Goal: Check status: Check status

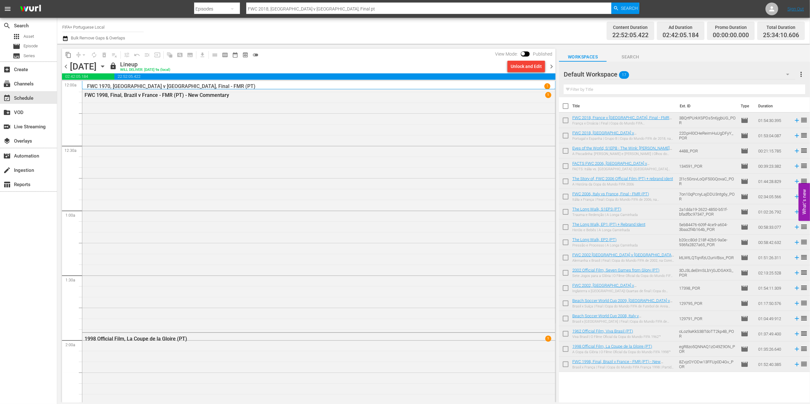
click at [68, 65] on span "chevron_left" at bounding box center [66, 67] width 8 height 8
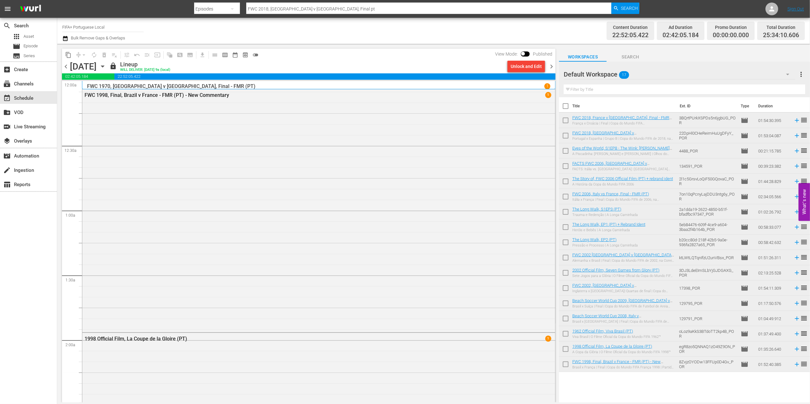
click at [68, 65] on span "chevron_left" at bounding box center [66, 67] width 8 height 8
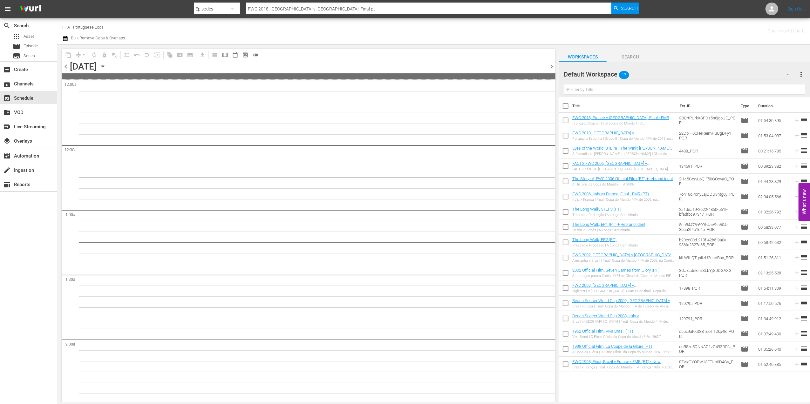
click at [68, 65] on span "chevron_left" at bounding box center [66, 67] width 8 height 8
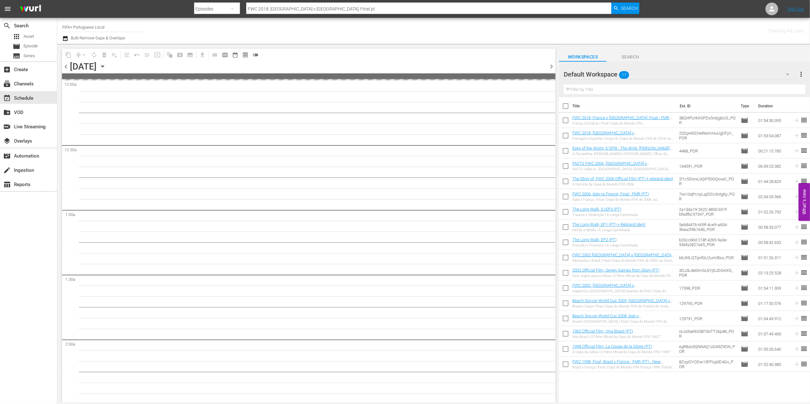
click at [68, 65] on span "chevron_left" at bounding box center [66, 67] width 8 height 8
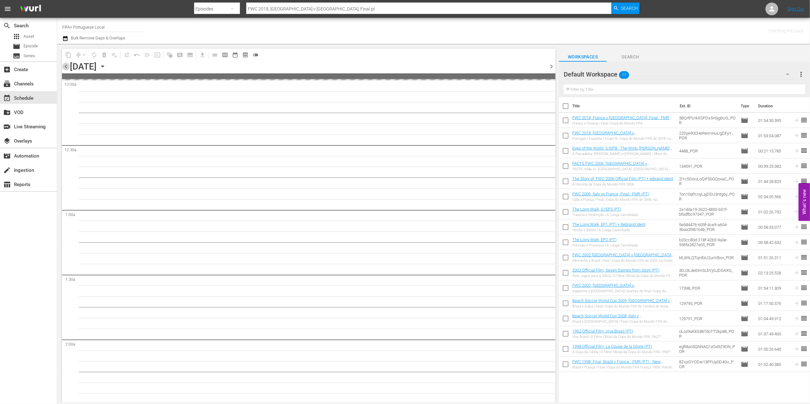
click at [68, 65] on span "chevron_left" at bounding box center [66, 67] width 8 height 8
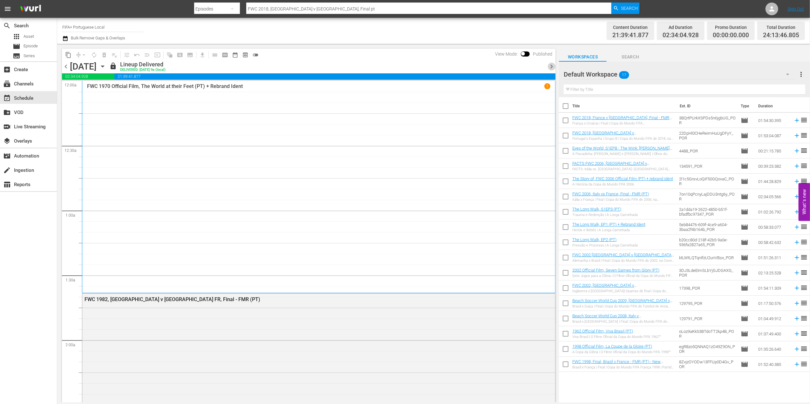
click at [552, 65] on span "chevron_right" at bounding box center [552, 67] width 8 height 8
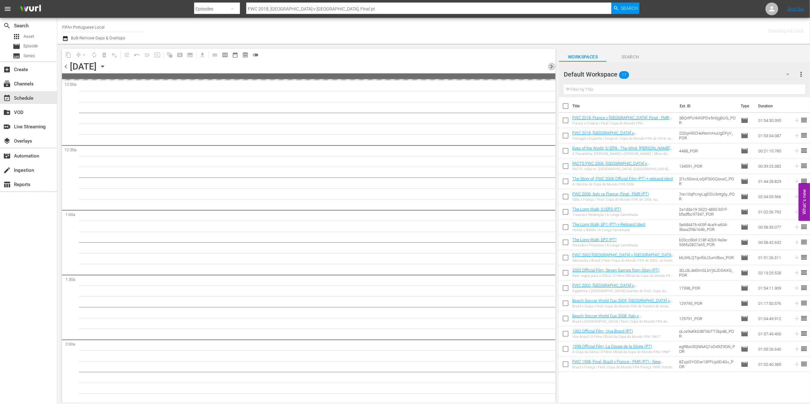
click at [552, 65] on span "chevron_right" at bounding box center [552, 67] width 8 height 8
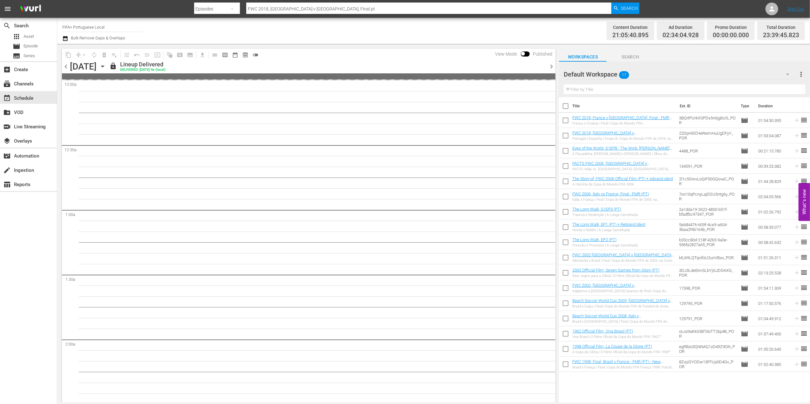
click at [552, 65] on span "chevron_right" at bounding box center [552, 67] width 8 height 8
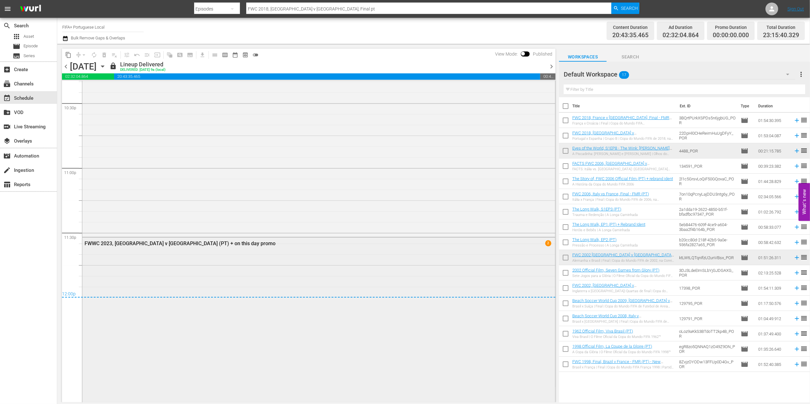
scroll to position [2890, 0]
click at [554, 66] on span "chevron_right" at bounding box center [552, 67] width 8 height 8
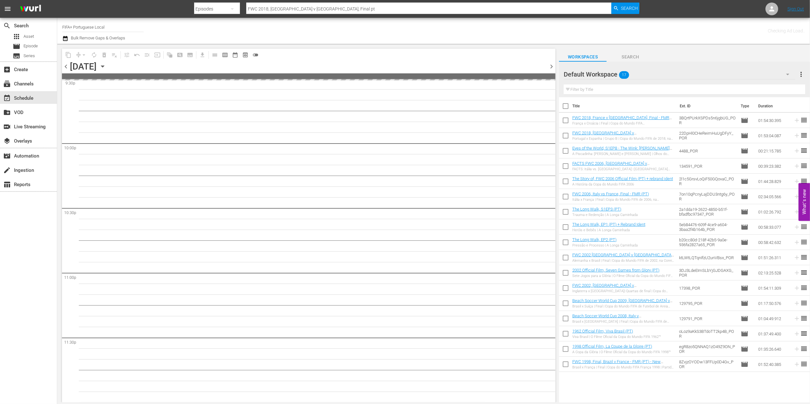
scroll to position [2789, 0]
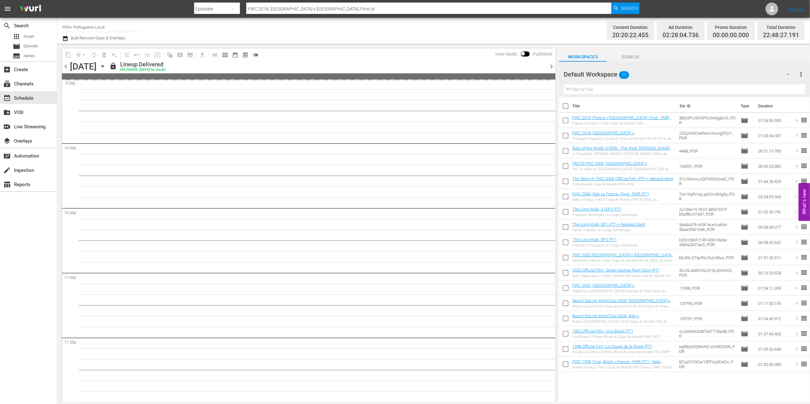
click at [65, 65] on span "chevron_left" at bounding box center [66, 67] width 8 height 8
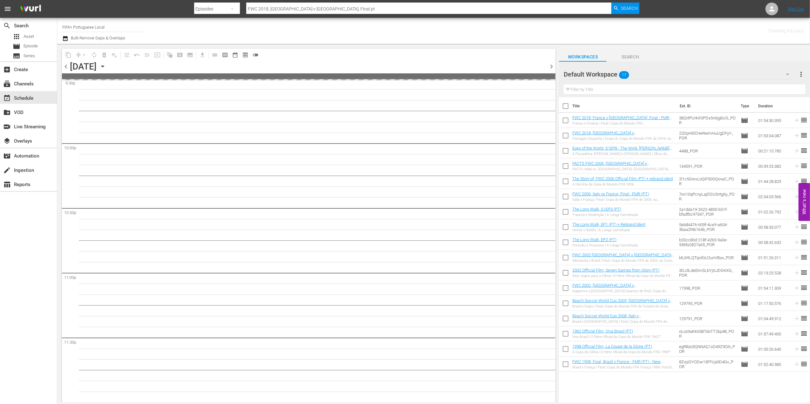
scroll to position [2789, 0]
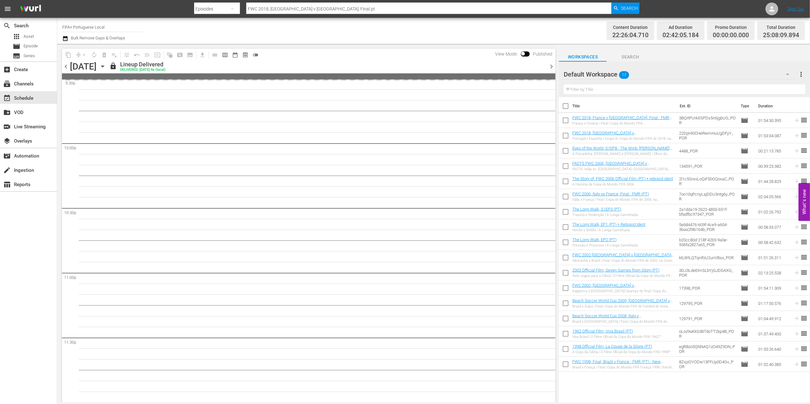
click at [65, 65] on span "chevron_left" at bounding box center [66, 67] width 8 height 8
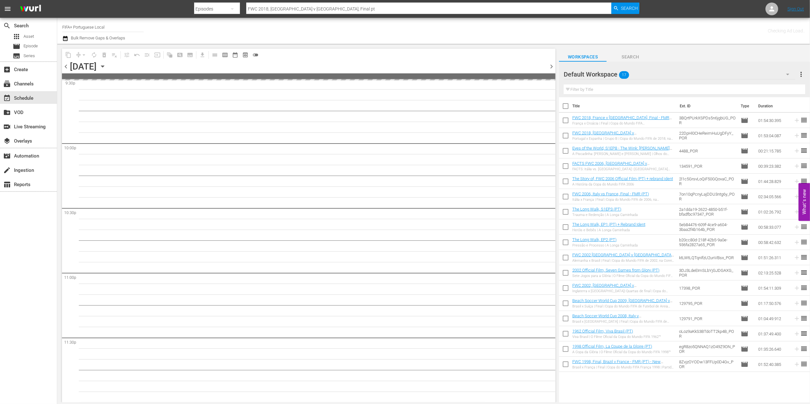
click at [65, 65] on span "chevron_left" at bounding box center [66, 67] width 8 height 8
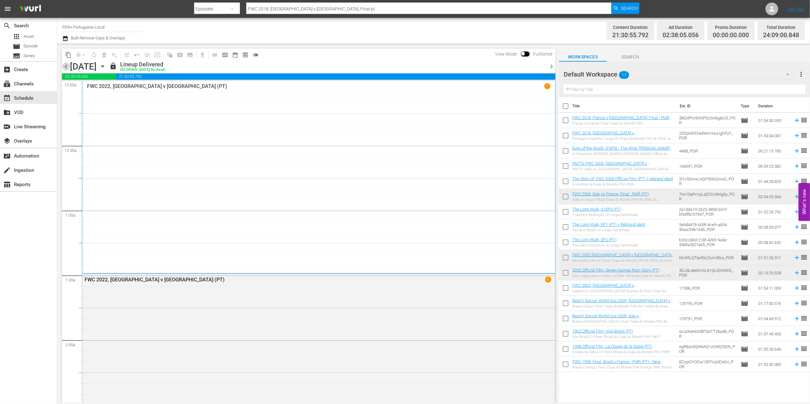
click at [64, 64] on span "chevron_left" at bounding box center [66, 67] width 8 height 8
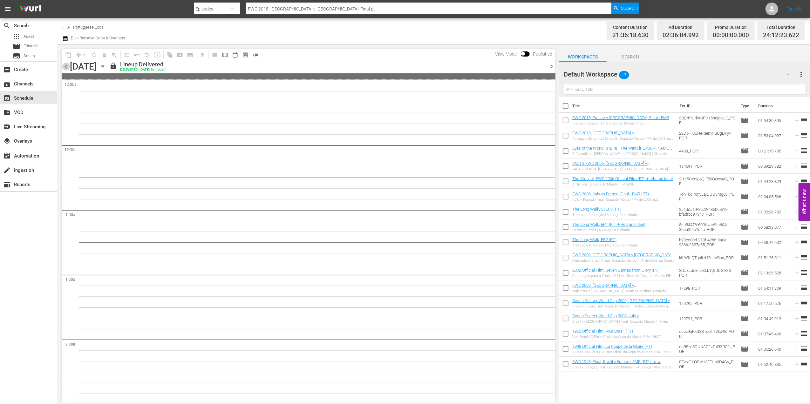
click at [64, 64] on span "chevron_left" at bounding box center [66, 67] width 8 height 8
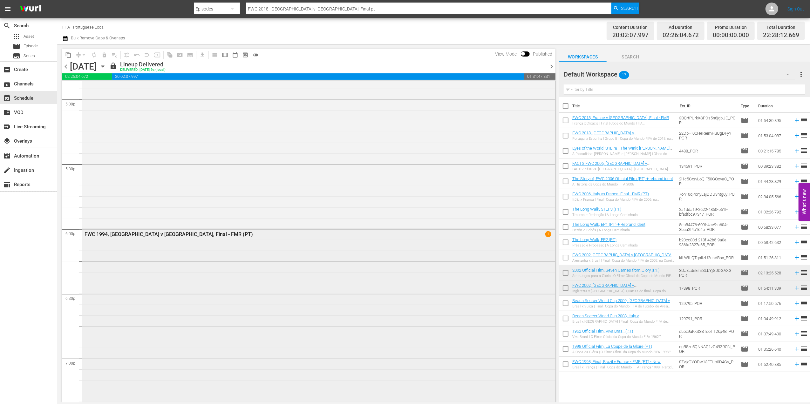
scroll to position [2187, 0]
